Goal: Task Accomplishment & Management: Use online tool/utility

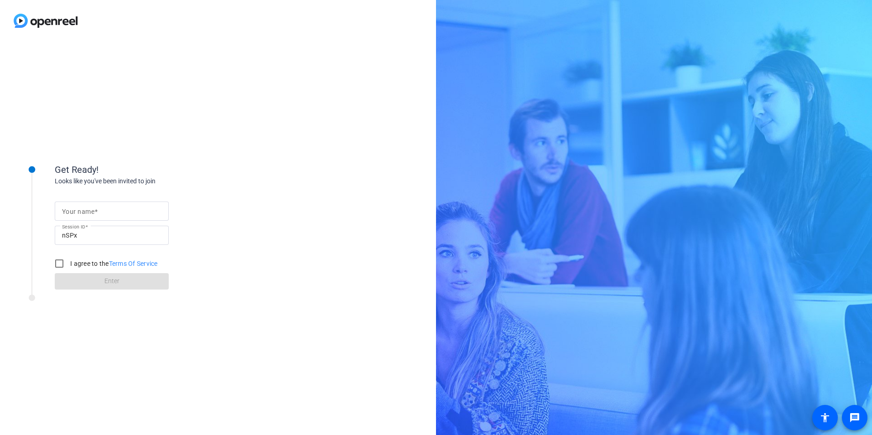
click at [84, 209] on mat-label "Your name" at bounding box center [78, 211] width 32 height 7
click at [84, 209] on input "Your name" at bounding box center [111, 211] width 99 height 11
type input "[PERSON_NAME]"
click at [60, 264] on input "I agree to the Terms Of Service" at bounding box center [59, 264] width 18 height 18
checkbox input "true"
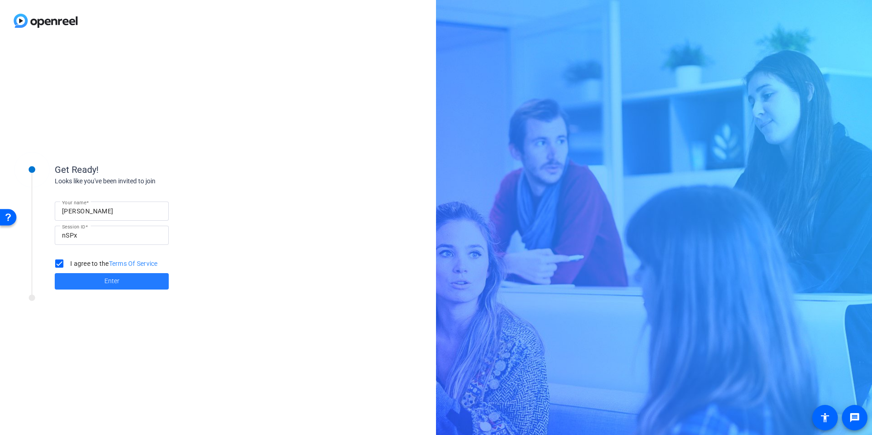
click at [113, 282] on span "Enter" at bounding box center [111, 282] width 15 height 10
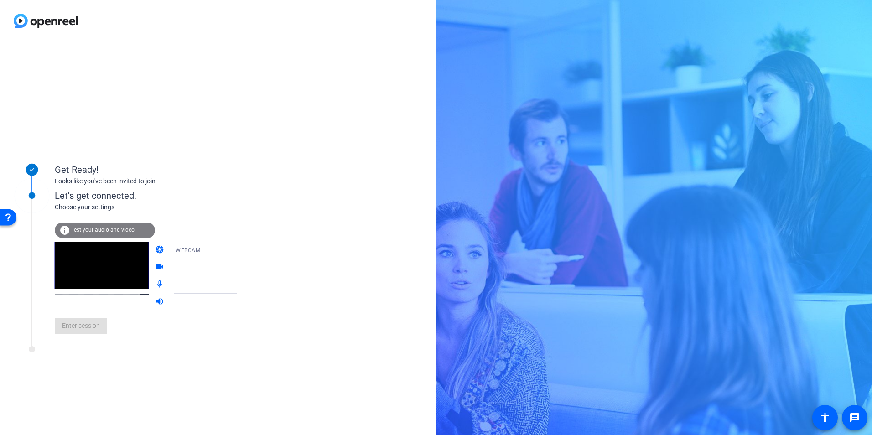
click at [101, 230] on span "Test your audio and video" at bounding box center [102, 230] width 63 height 6
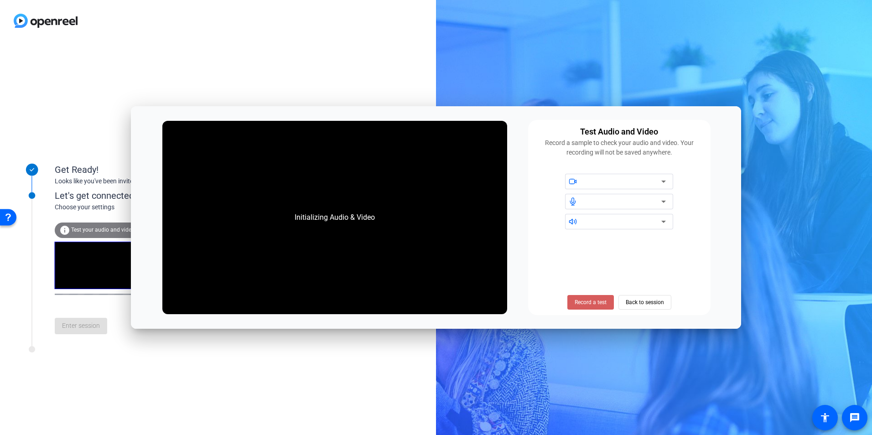
click at [590, 303] on span "Record a test" at bounding box center [591, 302] width 32 height 8
click at [662, 180] on icon at bounding box center [663, 181] width 11 height 11
click at [593, 302] on span "Stop Testing (6s)" at bounding box center [591, 302] width 42 height 8
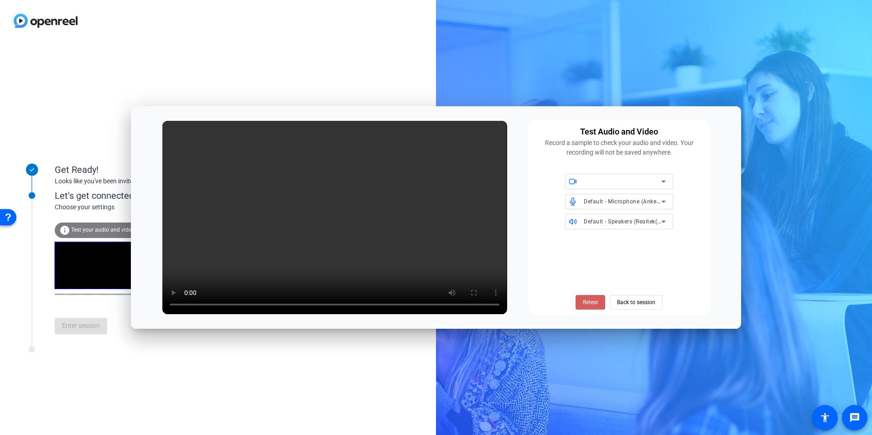
click at [592, 304] on span "Retest" at bounding box center [590, 302] width 15 height 8
click at [633, 302] on span "Back to session" at bounding box center [636, 302] width 38 height 17
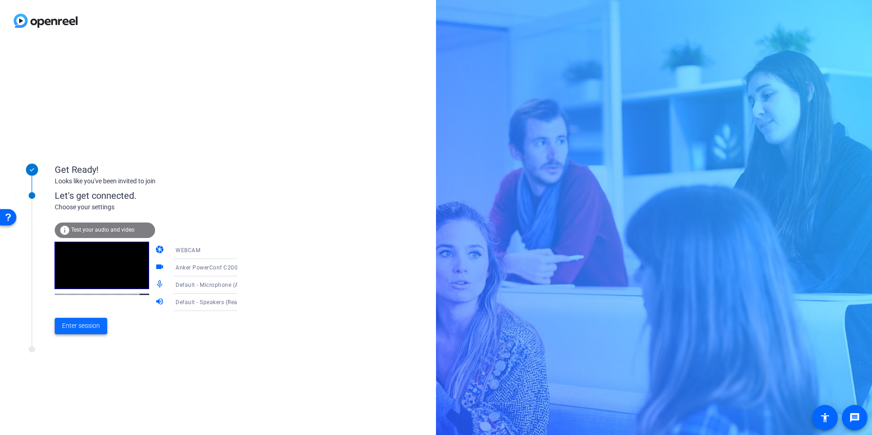
click at [80, 326] on span "Enter session" at bounding box center [81, 326] width 38 height 10
